Goal: Navigation & Orientation: Find specific page/section

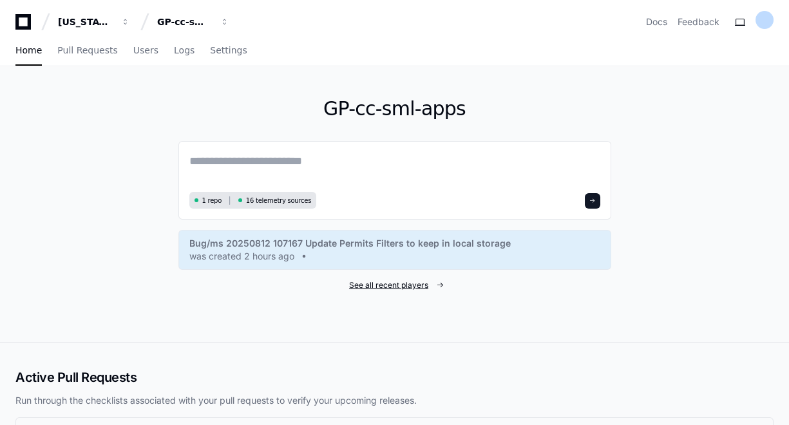
click at [416, 288] on span "See all recent players" at bounding box center [388, 285] width 79 height 10
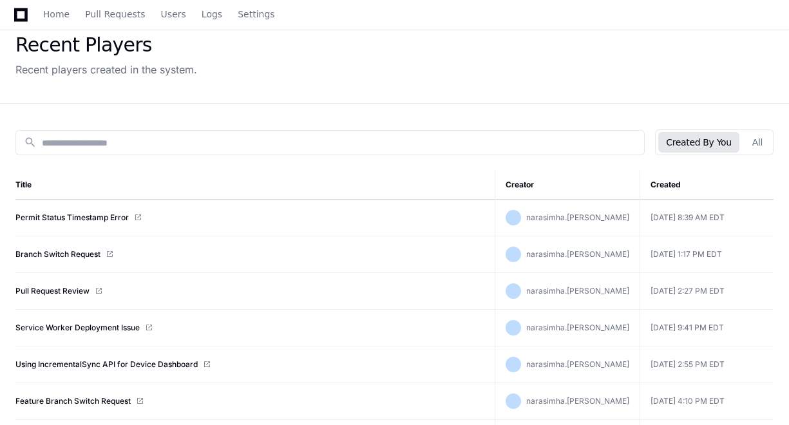
scroll to position [103, 0]
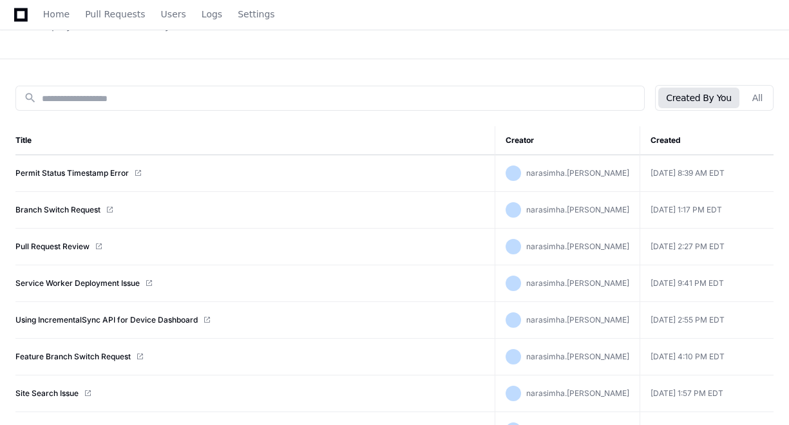
drag, startPoint x: 695, startPoint y: 172, endPoint x: 735, endPoint y: 175, distance: 40.1
click at [735, 175] on td "[DATE] 8:39 AM EDT" at bounding box center [706, 173] width 134 height 37
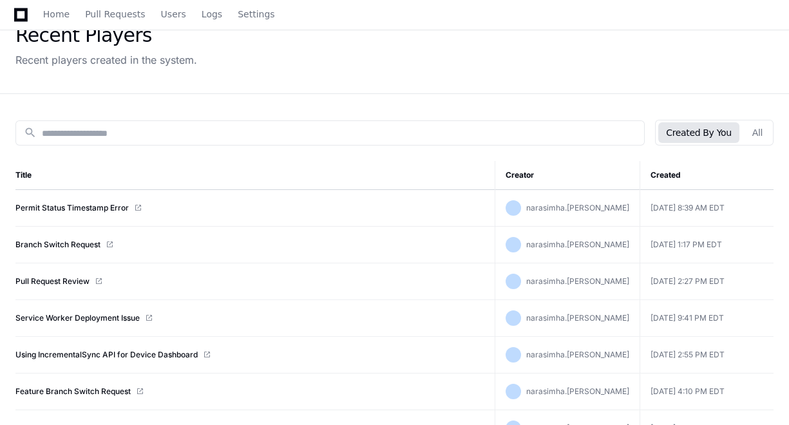
scroll to position [52, 0]
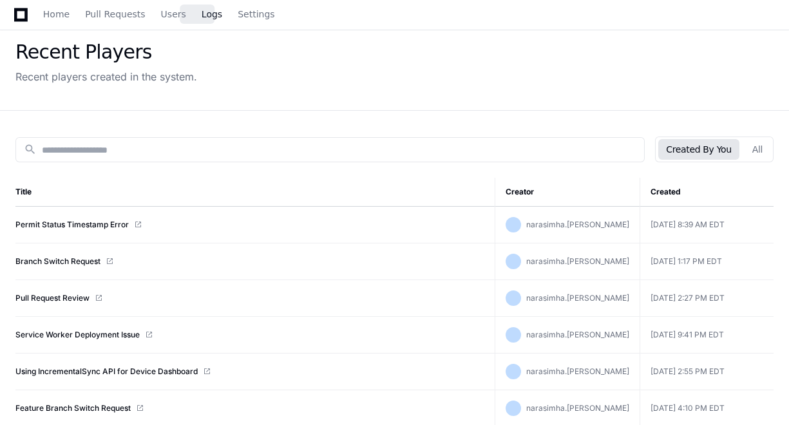
click at [202, 14] on span "Logs" at bounding box center [212, 14] width 21 height 8
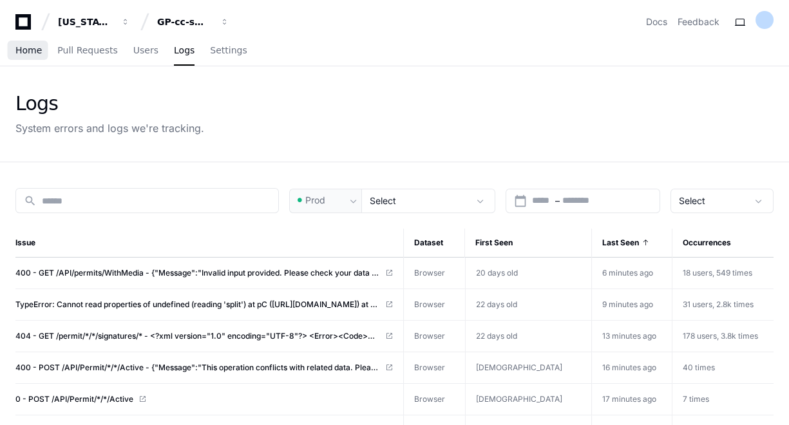
click at [34, 53] on span "Home" at bounding box center [28, 50] width 26 height 8
